Goal: Task Accomplishment & Management: Manage account settings

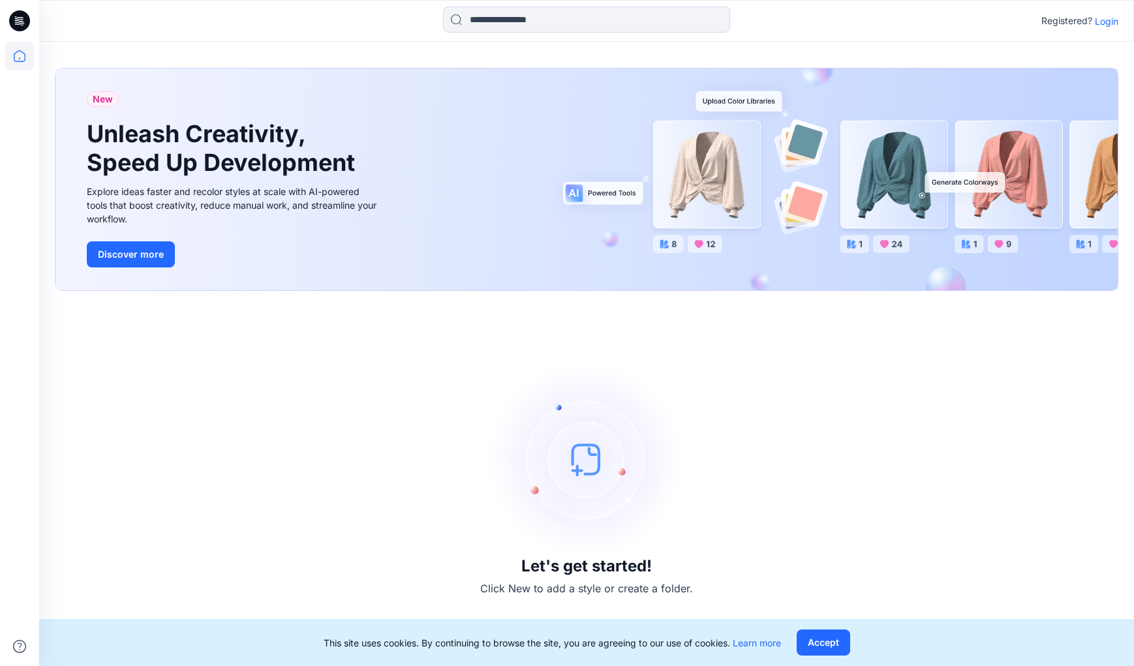
click at [1105, 17] on p "Login" at bounding box center [1105, 21] width 23 height 14
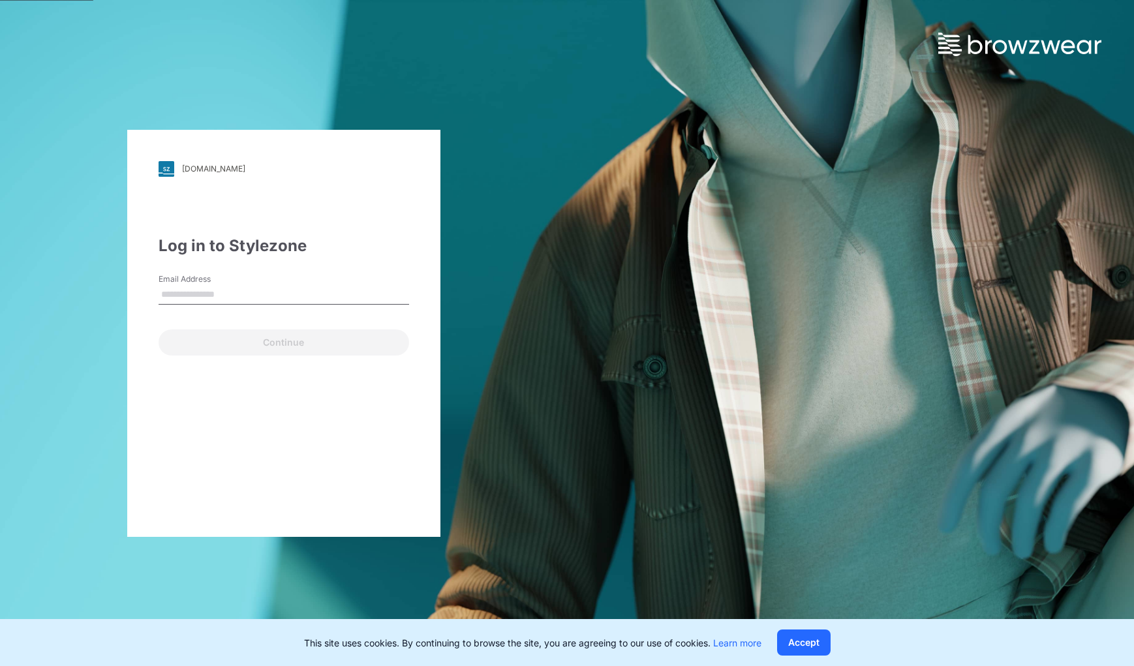
click at [209, 293] on input "Email Address" at bounding box center [283, 295] width 250 height 20
click at [215, 292] on input "Email Address" at bounding box center [283, 295] width 250 height 20
type input "**********"
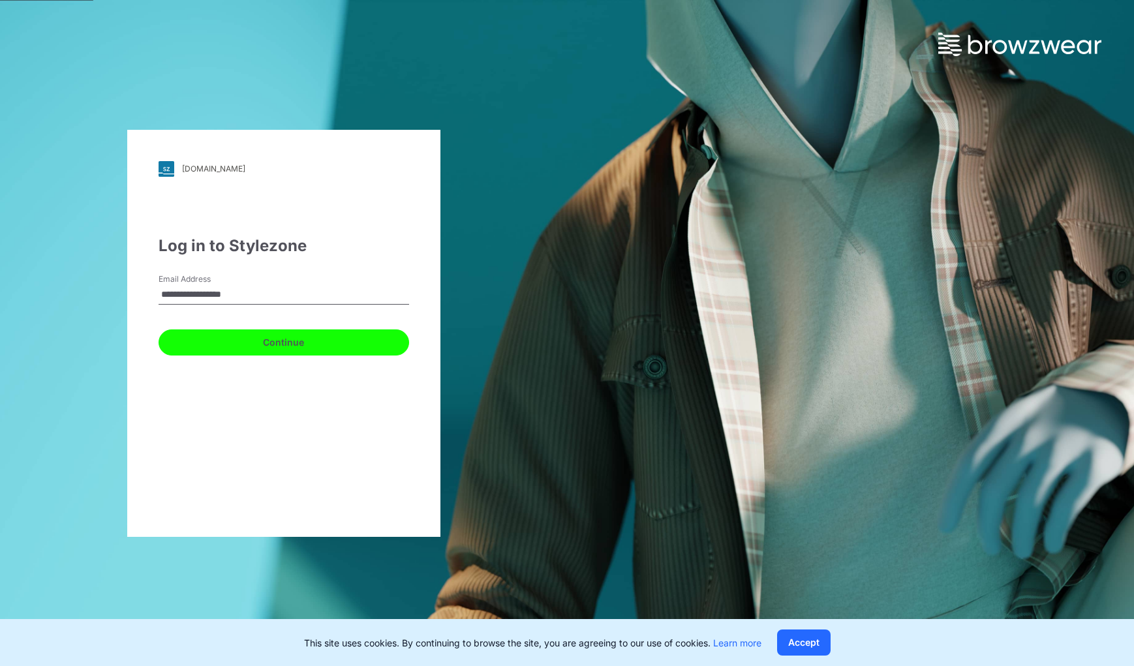
click at [234, 345] on button "Continue" at bounding box center [283, 342] width 250 height 26
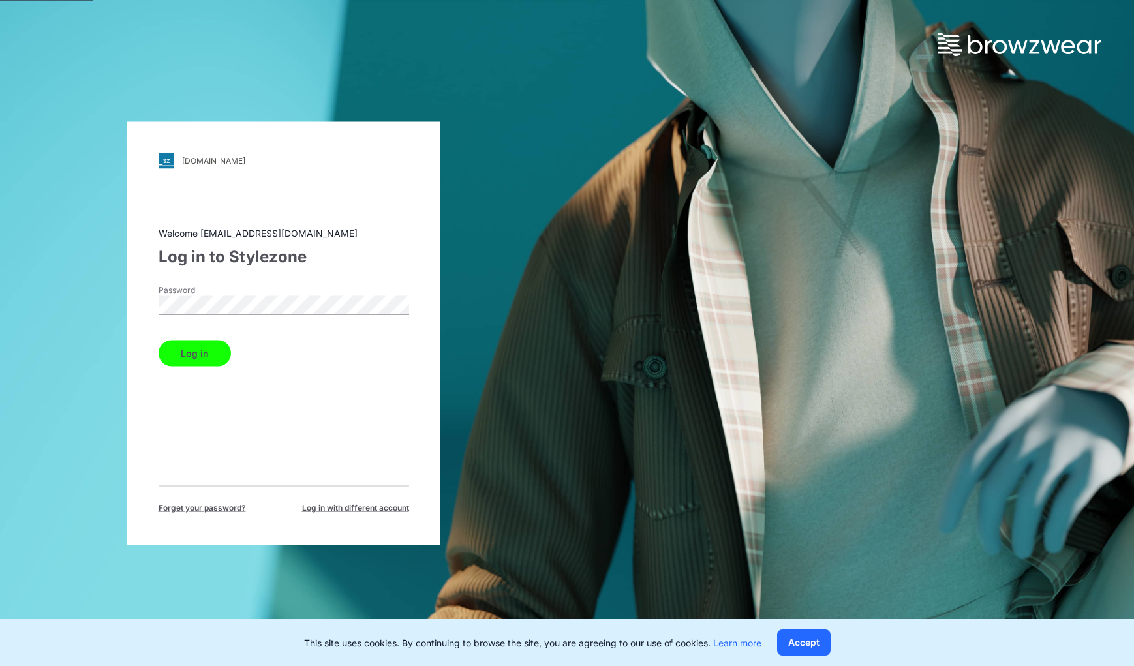
click at [205, 353] on button "Log in" at bounding box center [194, 353] width 72 height 26
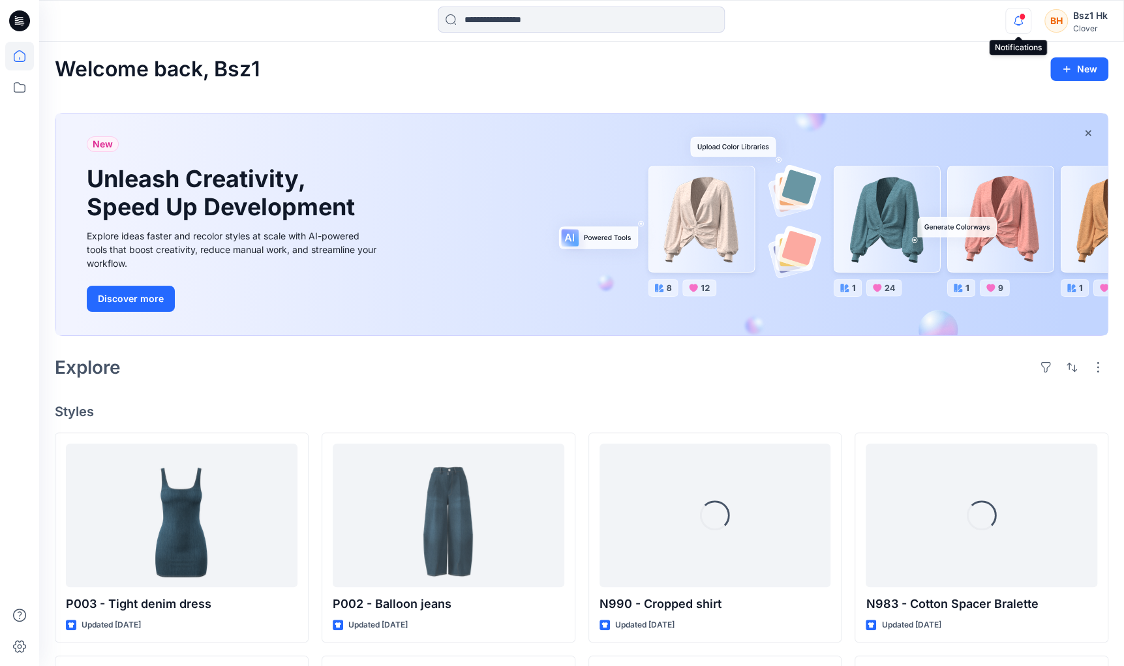
click at [1019, 27] on icon "button" at bounding box center [1018, 21] width 25 height 26
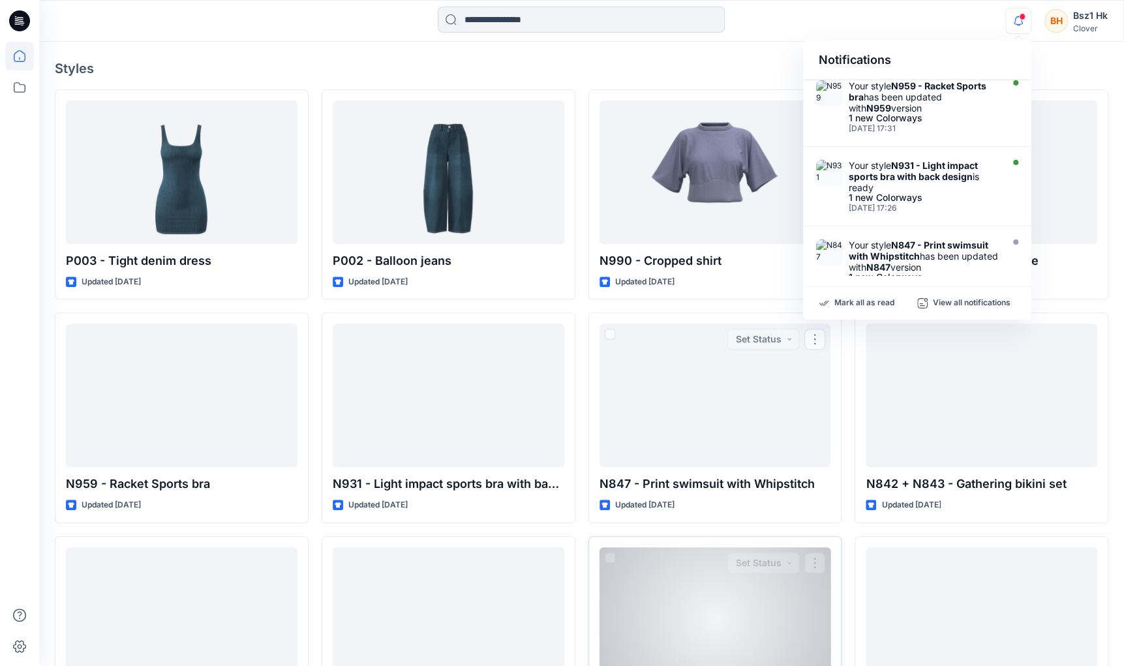
scroll to position [484, 0]
